Goal: Feedback & Contribution: Leave review/rating

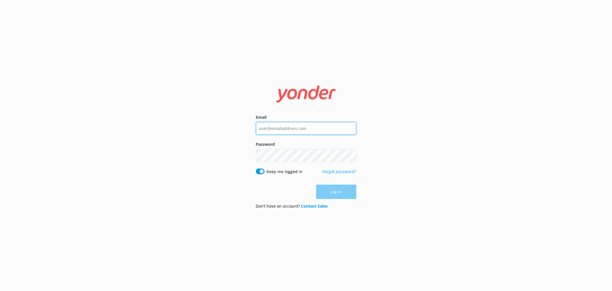
type input "[EMAIL_ADDRESS][DOMAIN_NAME]"
drag, startPoint x: 0, startPoint y: 0, endPoint x: 336, endPoint y: 186, distance: 384.3
click at [336, 186] on div "Log in" at bounding box center [306, 191] width 100 height 14
click at [337, 187] on button "Log in" at bounding box center [336, 192] width 40 height 14
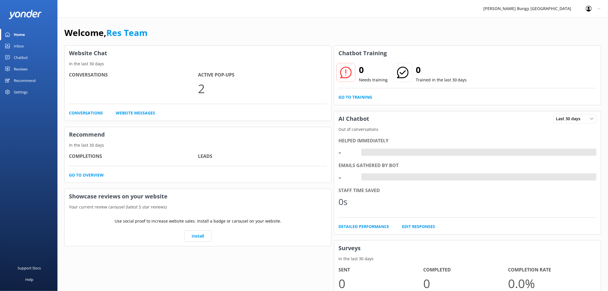
click at [16, 42] on div "Inbox" at bounding box center [19, 45] width 10 height 11
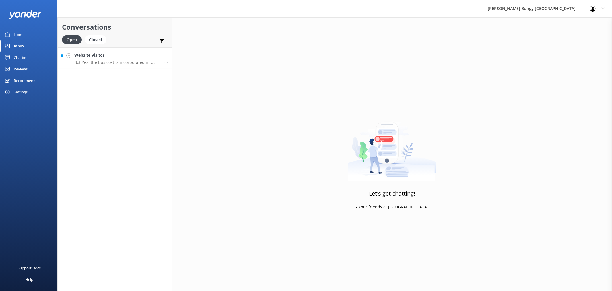
click at [130, 53] on h4 "Website Visitor" at bounding box center [116, 55] width 84 height 6
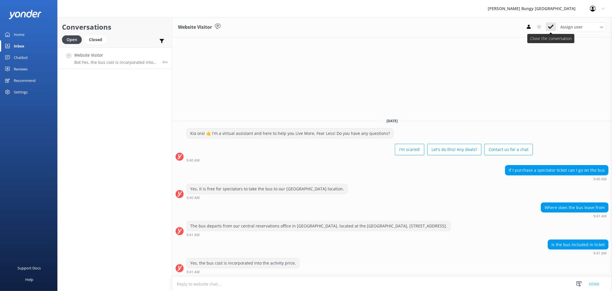
click at [548, 22] on button at bounding box center [551, 26] width 10 height 9
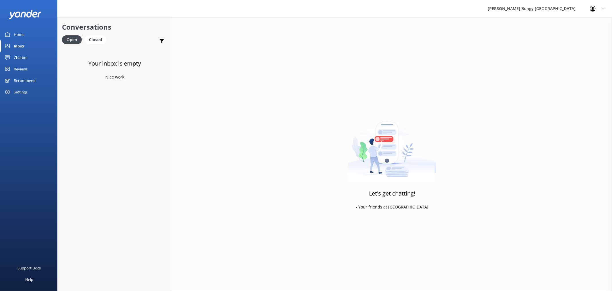
click at [36, 65] on link "Reviews" at bounding box center [28, 68] width 57 height 11
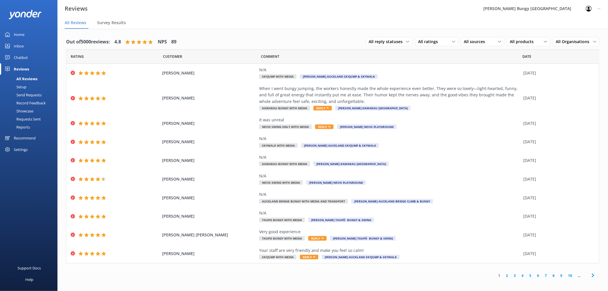
click at [26, 54] on div "Chatbot" at bounding box center [21, 57] width 14 height 11
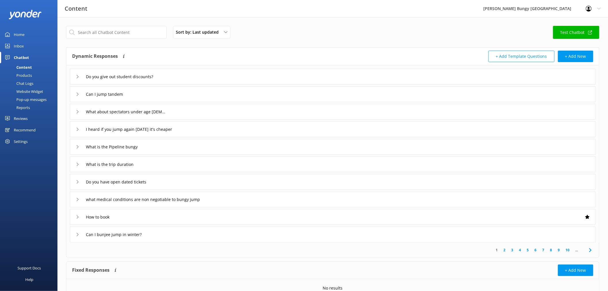
click at [33, 82] on link "Chat Logs" at bounding box center [30, 83] width 54 height 8
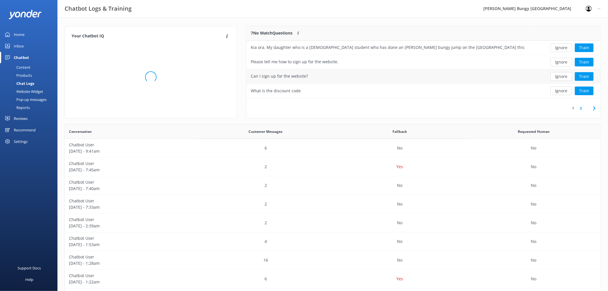
scroll to position [196, 531]
click at [563, 48] on button "Ignore" at bounding box center [561, 47] width 22 height 9
click at [563, 48] on div "Ignore Train" at bounding box center [564, 47] width 63 height 9
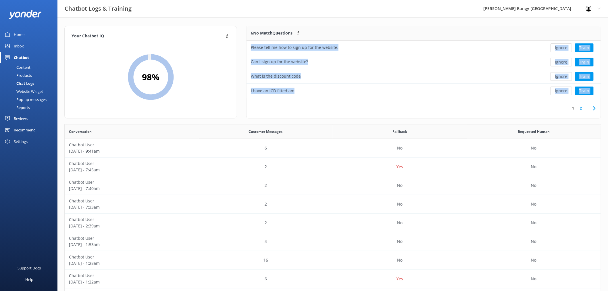
click at [563, 48] on button "Ignore" at bounding box center [561, 47] width 22 height 9
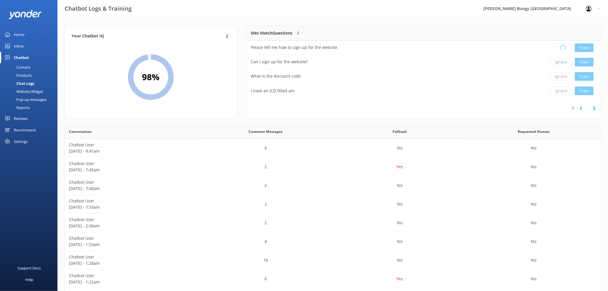
click at [563, 48] on div "Loading.. Train" at bounding box center [564, 47] width 63 height 9
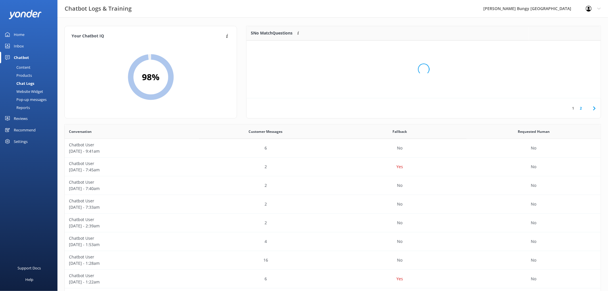
click at [563, 48] on div "Loading.." at bounding box center [423, 69] width 343 height 291
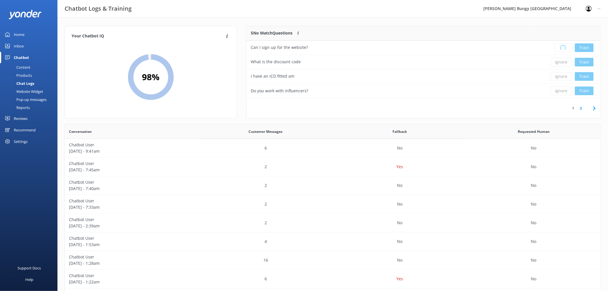
click at [563, 48] on div "Loading.. Train" at bounding box center [564, 47] width 63 height 9
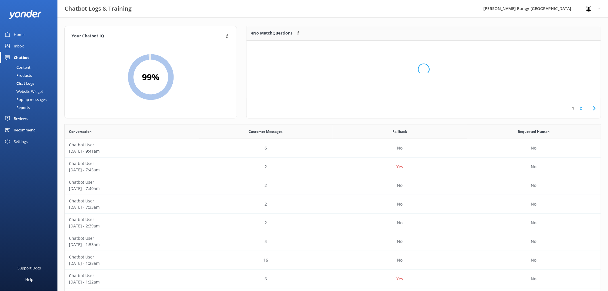
click at [563, 48] on div "Loading.." at bounding box center [423, 69] width 343 height 291
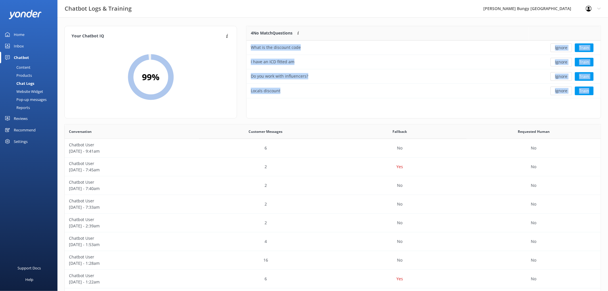
click at [563, 48] on button "Ignore" at bounding box center [561, 47] width 22 height 9
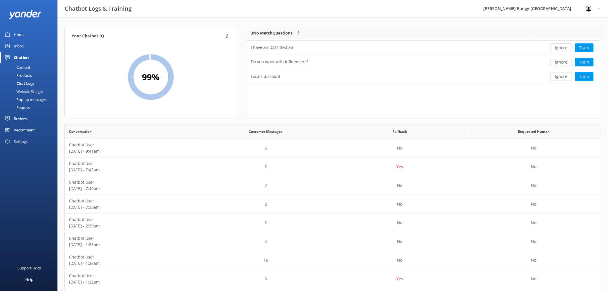
scroll to position [53, 349]
click at [563, 48] on button "Ignore" at bounding box center [561, 47] width 22 height 9
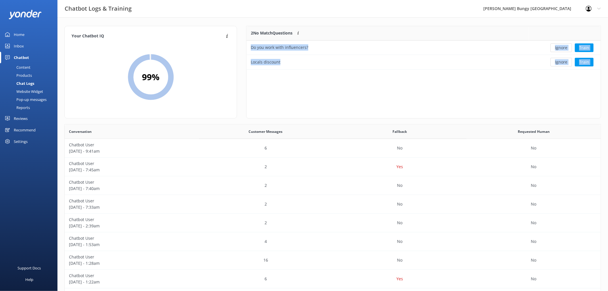
click at [563, 48] on button "Ignore" at bounding box center [561, 47] width 22 height 9
click at [563, 48] on div "Ignore Train" at bounding box center [564, 47] width 63 height 9
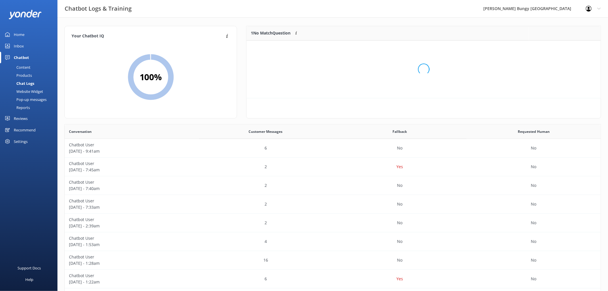
scroll to position [24, 349]
click at [563, 48] on button "Ignore" at bounding box center [561, 47] width 22 height 9
click at [28, 41] on link "Inbox" at bounding box center [28, 45] width 57 height 11
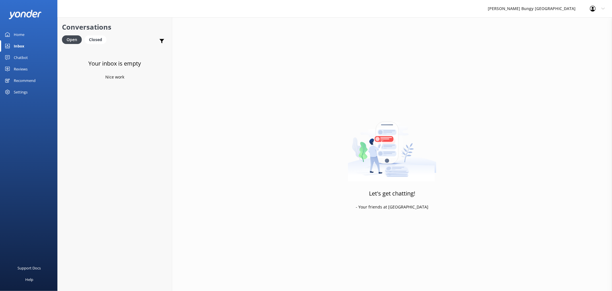
click at [37, 67] on link "Reviews" at bounding box center [28, 68] width 57 height 11
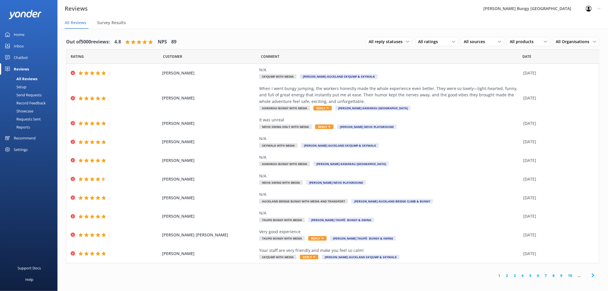
click at [507, 275] on link "2" at bounding box center [507, 274] width 8 height 5
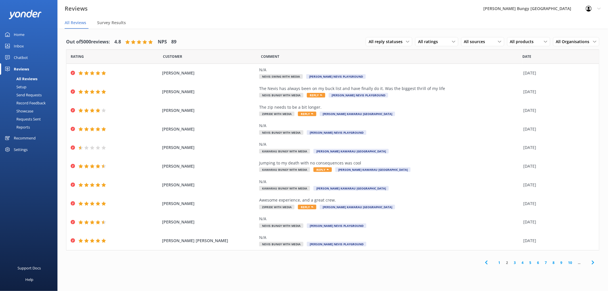
click at [514, 263] on link "3" at bounding box center [515, 262] width 8 height 5
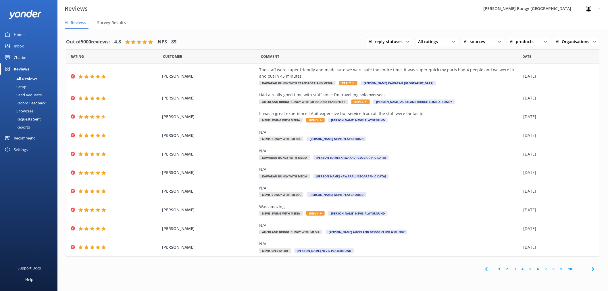
click at [521, 268] on link "4" at bounding box center [523, 268] width 8 height 5
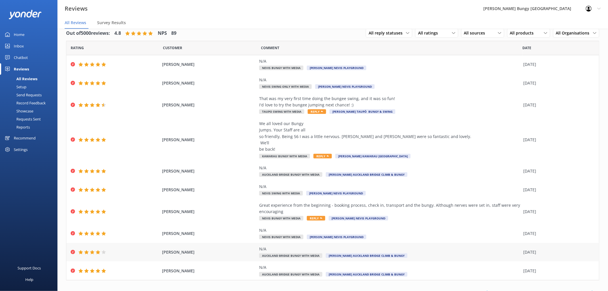
scroll to position [16, 0]
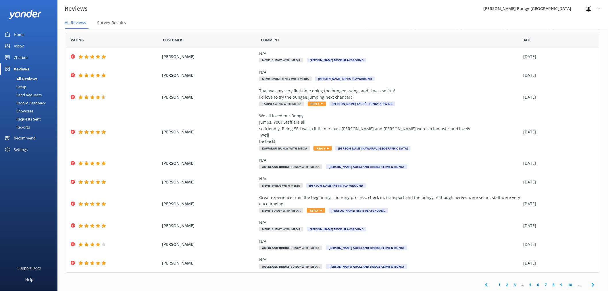
click at [526, 285] on link "5" at bounding box center [530, 284] width 8 height 5
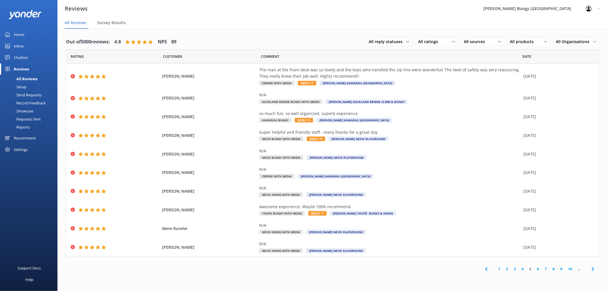
click at [537, 270] on link "6" at bounding box center [538, 268] width 8 height 5
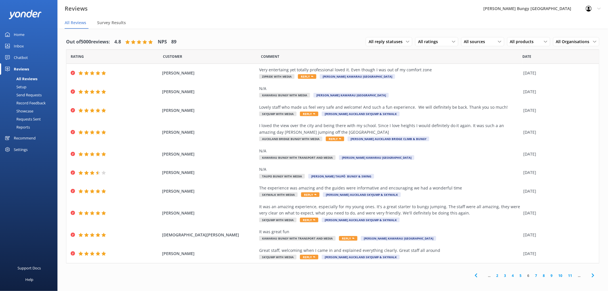
click at [535, 275] on link "7" at bounding box center [536, 274] width 8 height 5
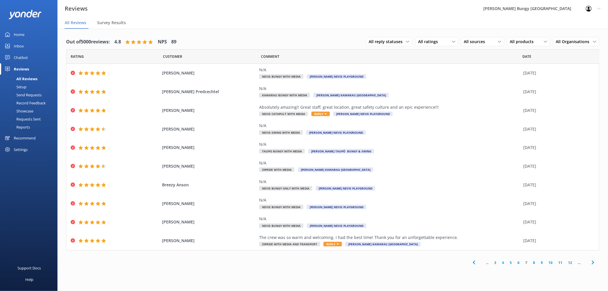
click at [534, 263] on link "8" at bounding box center [534, 262] width 8 height 5
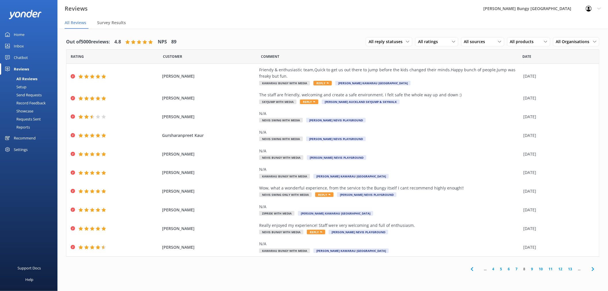
click at [533, 268] on link "9" at bounding box center [532, 268] width 8 height 5
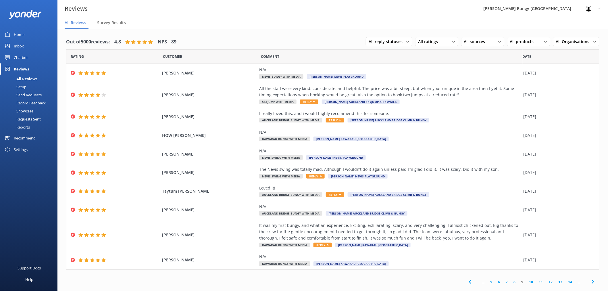
click at [531, 283] on link "10" at bounding box center [531, 281] width 10 height 5
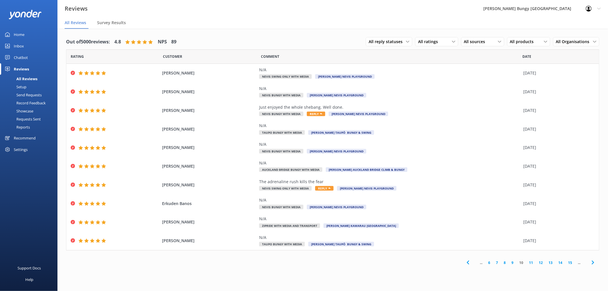
click at [531, 263] on link "11" at bounding box center [531, 262] width 10 height 5
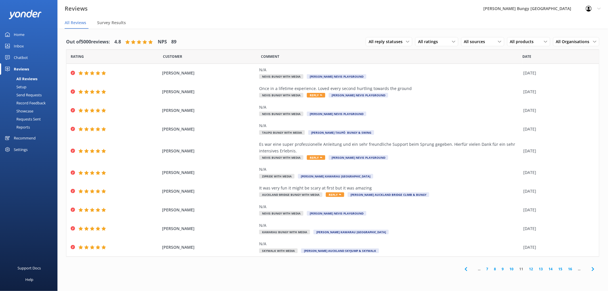
click at [531, 269] on link "12" at bounding box center [531, 268] width 10 height 5
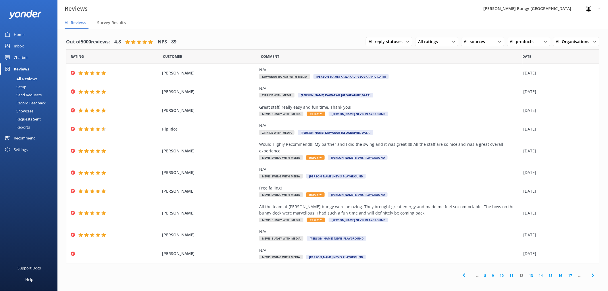
click at [530, 272] on link "13" at bounding box center [531, 274] width 10 height 5
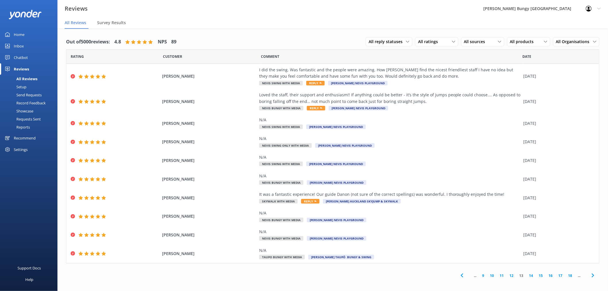
click at [533, 276] on link "14" at bounding box center [531, 274] width 10 height 5
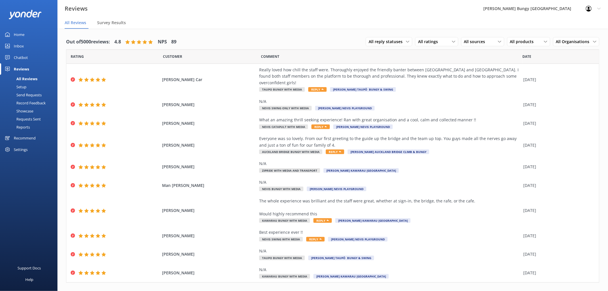
click at [526, 290] on link "15" at bounding box center [531, 294] width 10 height 5
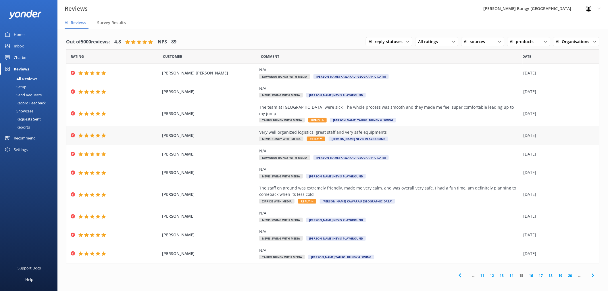
scroll to position [11, 0]
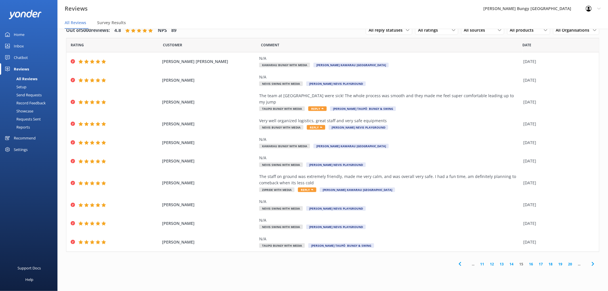
click at [533, 261] on link "16" at bounding box center [531, 263] width 10 height 5
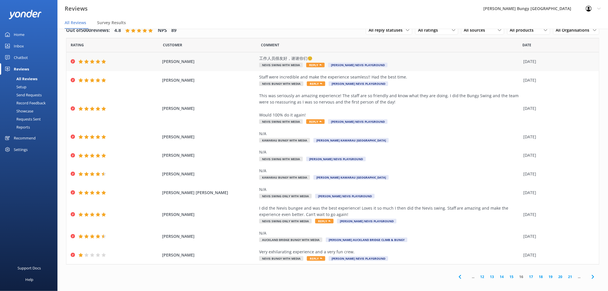
click at [475, 65] on div "工作人员很友好，谢谢你们☺️ Nevis Swing with Media Reply [PERSON_NAME] Nevis Playground" at bounding box center [389, 61] width 261 height 13
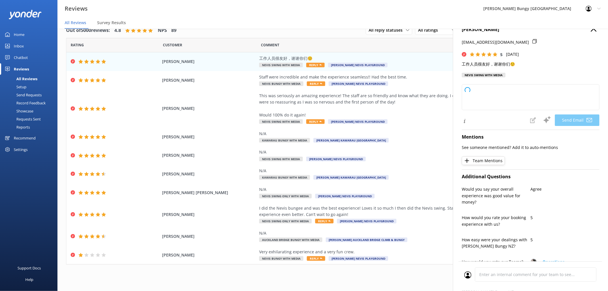
type textarea "Dear [PERSON_NAME], Thank you so much for your kind words and positive feedback…"
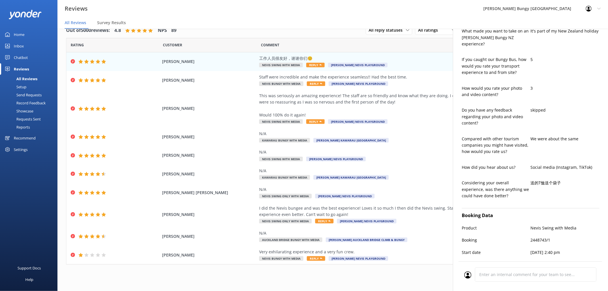
scroll to position [255, 0]
drag, startPoint x: 561, startPoint y: 173, endPoint x: 528, endPoint y: 177, distance: 33.2
click at [530, 179] on p "送的T恤送个袋子" at bounding box center [564, 182] width 69 height 6
click at [535, 122] on div "skipped" at bounding box center [564, 118] width 69 height 25
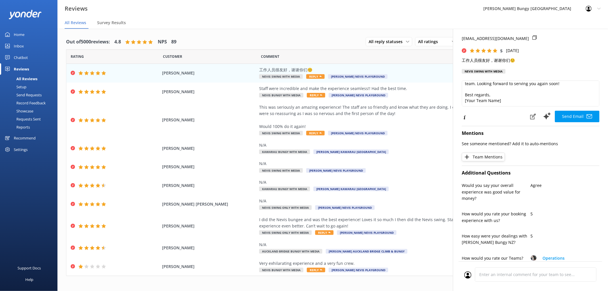
scroll to position [0, 0]
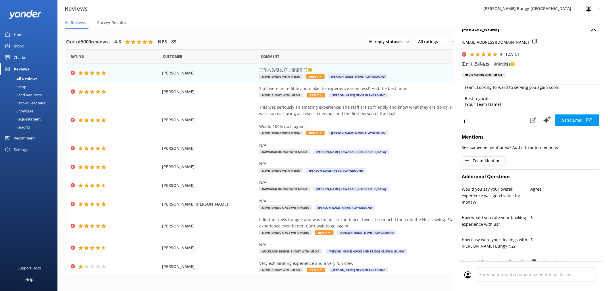
click at [590, 30] on icon "button" at bounding box center [593, 29] width 6 height 6
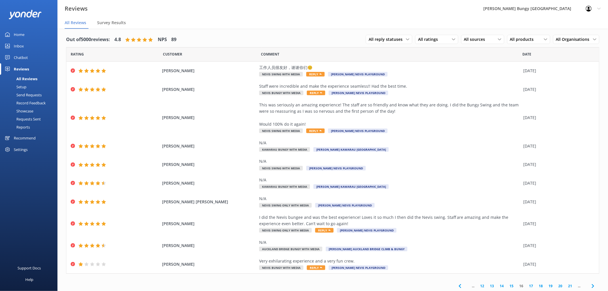
scroll to position [4, 0]
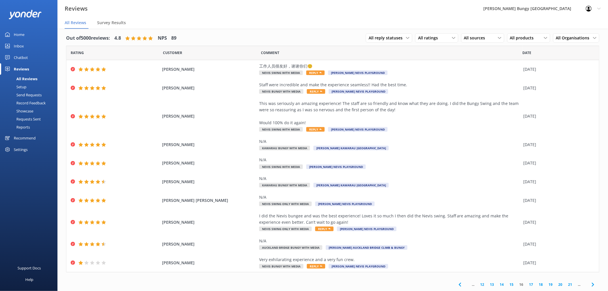
click at [526, 285] on link "17" at bounding box center [531, 283] width 10 height 5
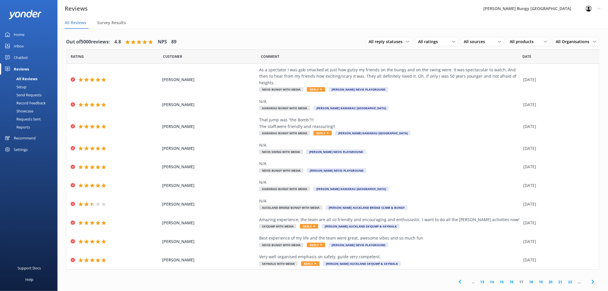
click at [37, 48] on link "Inbox" at bounding box center [28, 45] width 57 height 11
